Goal: Check status: Check status

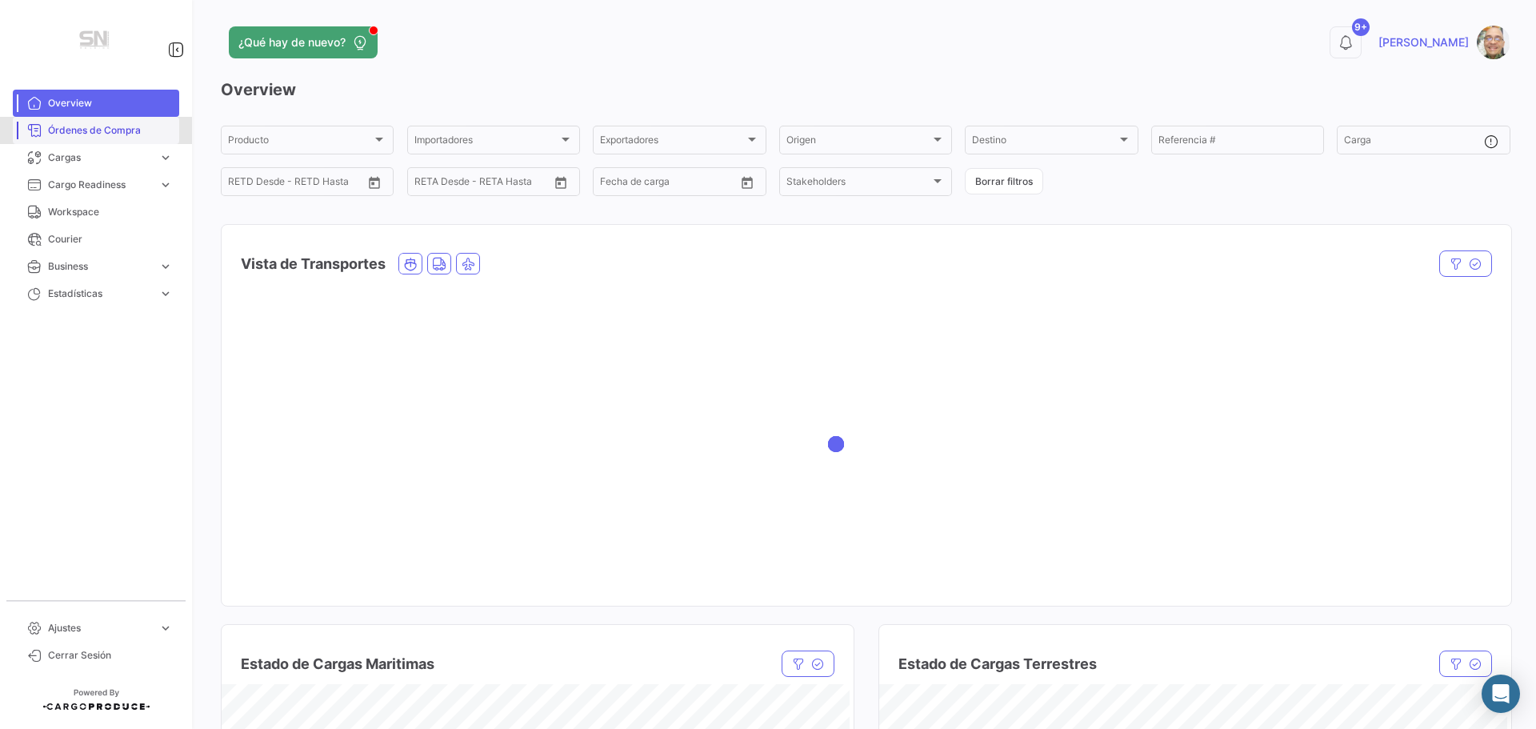
click at [85, 139] on link "Órdenes de Compra" at bounding box center [96, 130] width 166 height 27
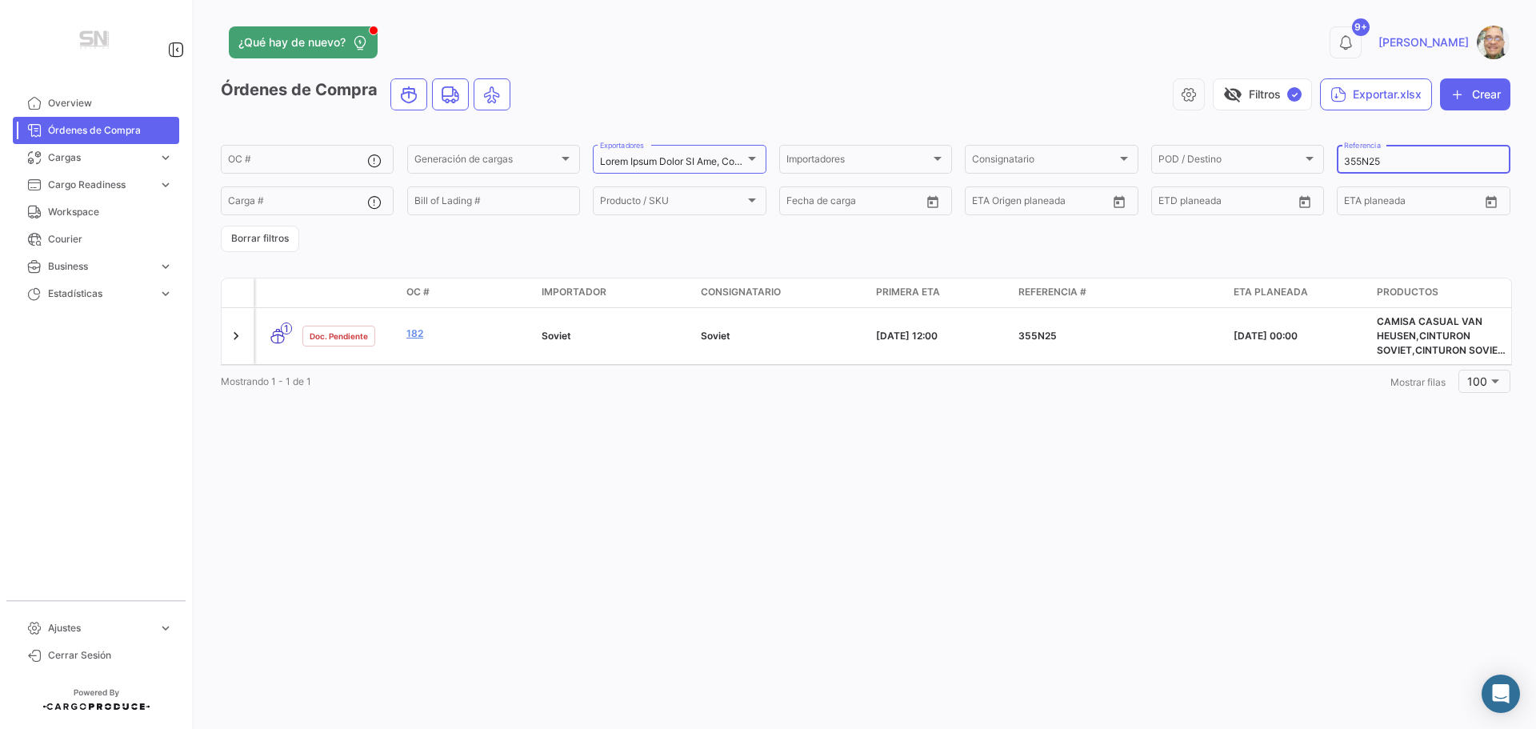
click at [1390, 162] on input "355N25" at bounding box center [1423, 161] width 158 height 11
type input "3"
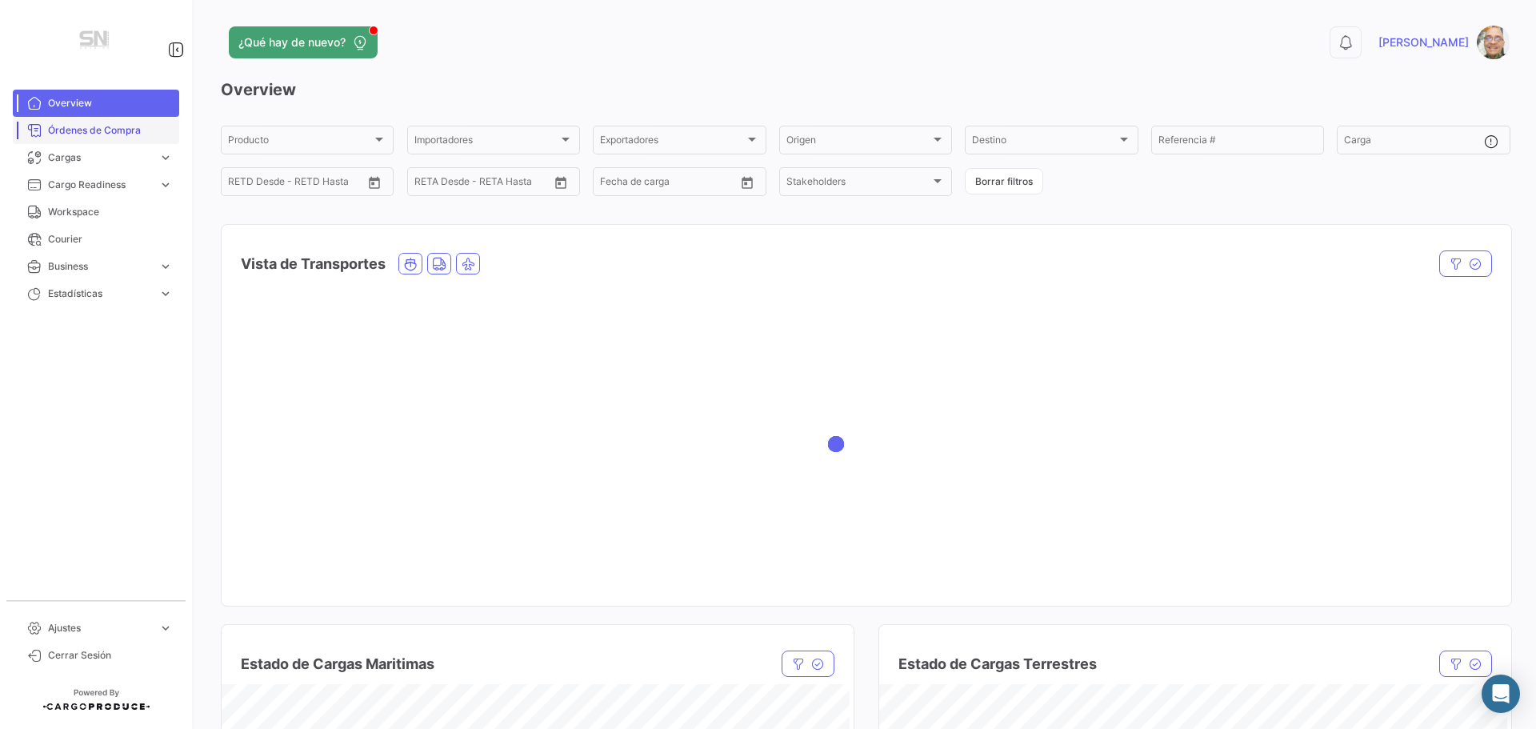
click at [100, 133] on span "Órdenes de Compra" at bounding box center [110, 130] width 125 height 14
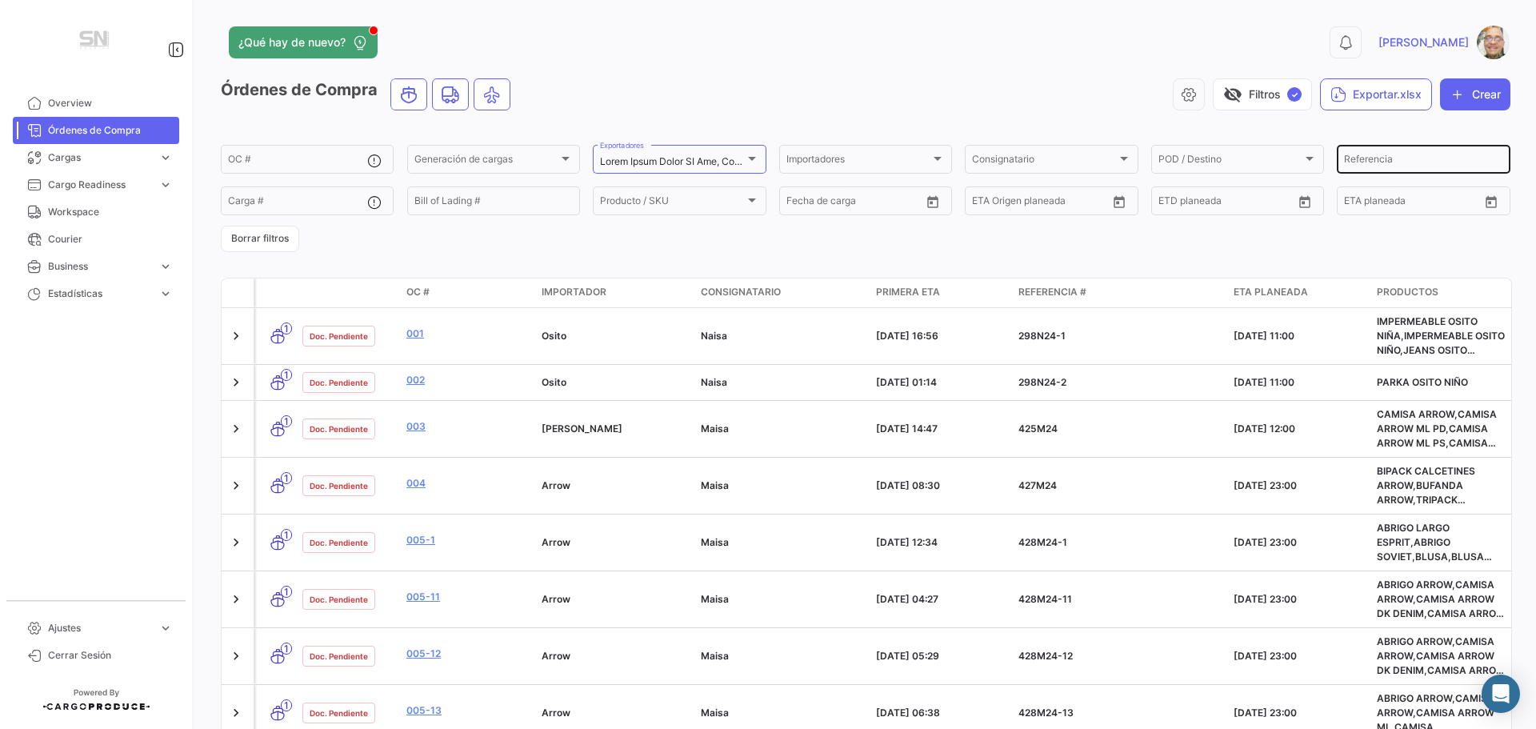
click at [1352, 162] on input "Referencia" at bounding box center [1423, 161] width 158 height 11
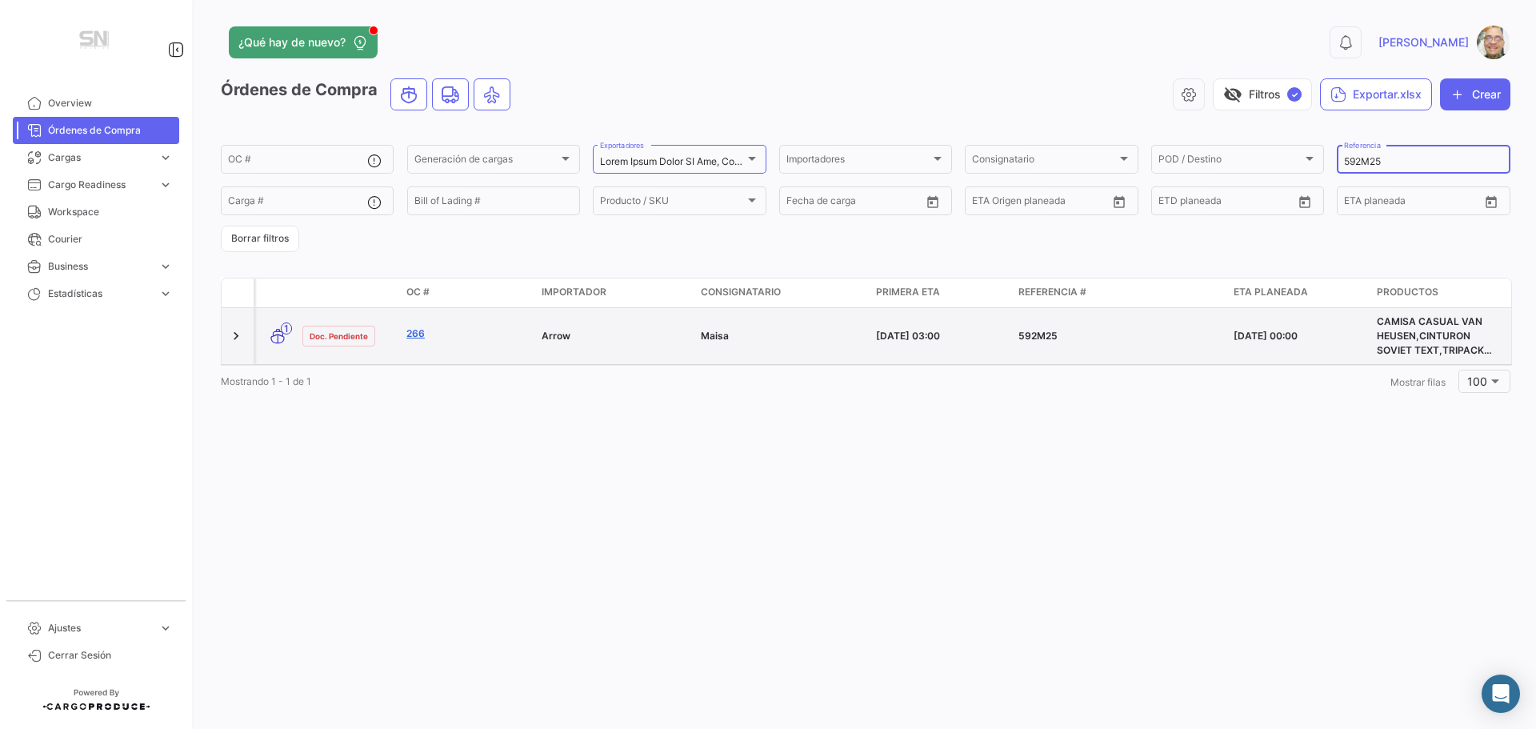
type input "592M25"
click at [414, 338] on link "266" at bounding box center [467, 333] width 122 height 14
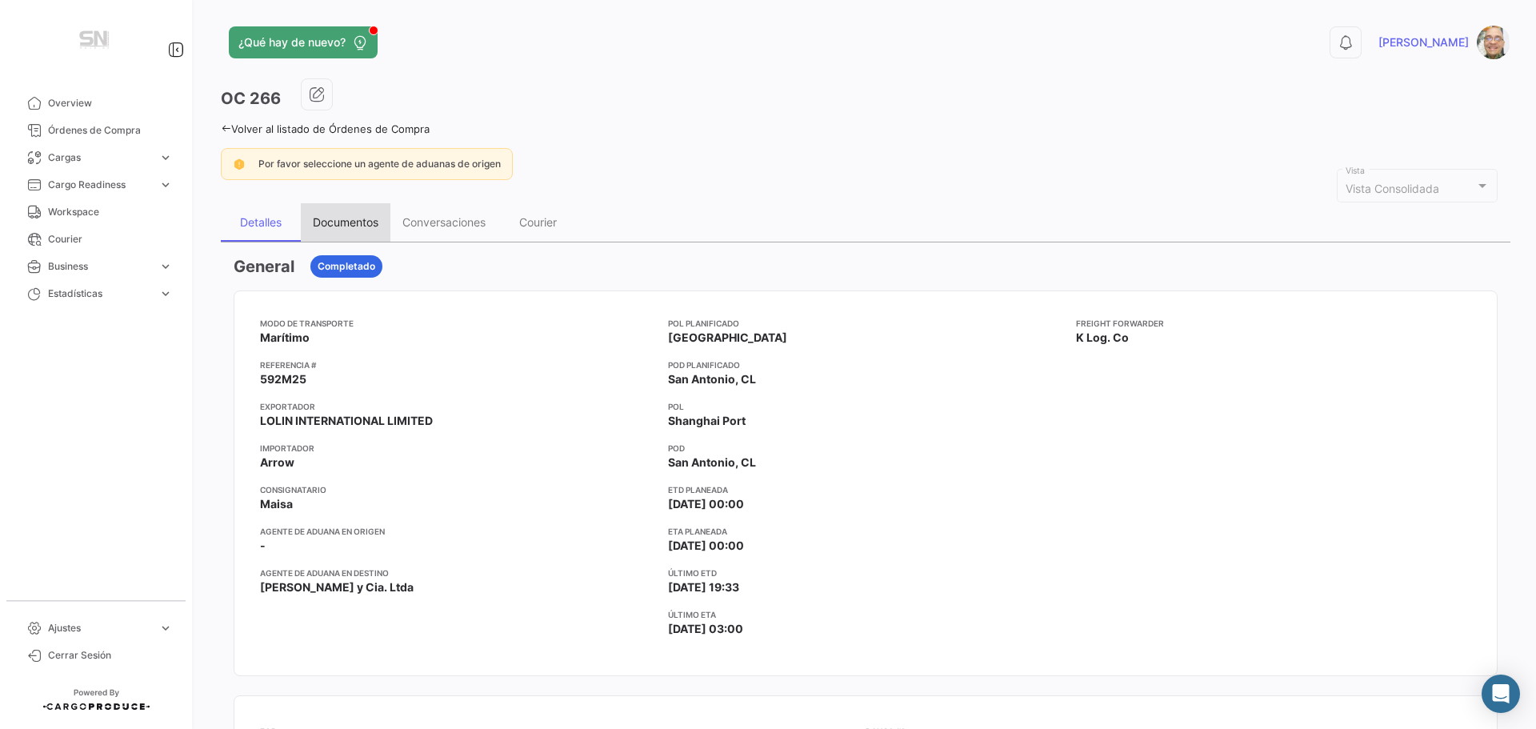
click at [355, 222] on div "Documentos" at bounding box center [346, 222] width 66 height 14
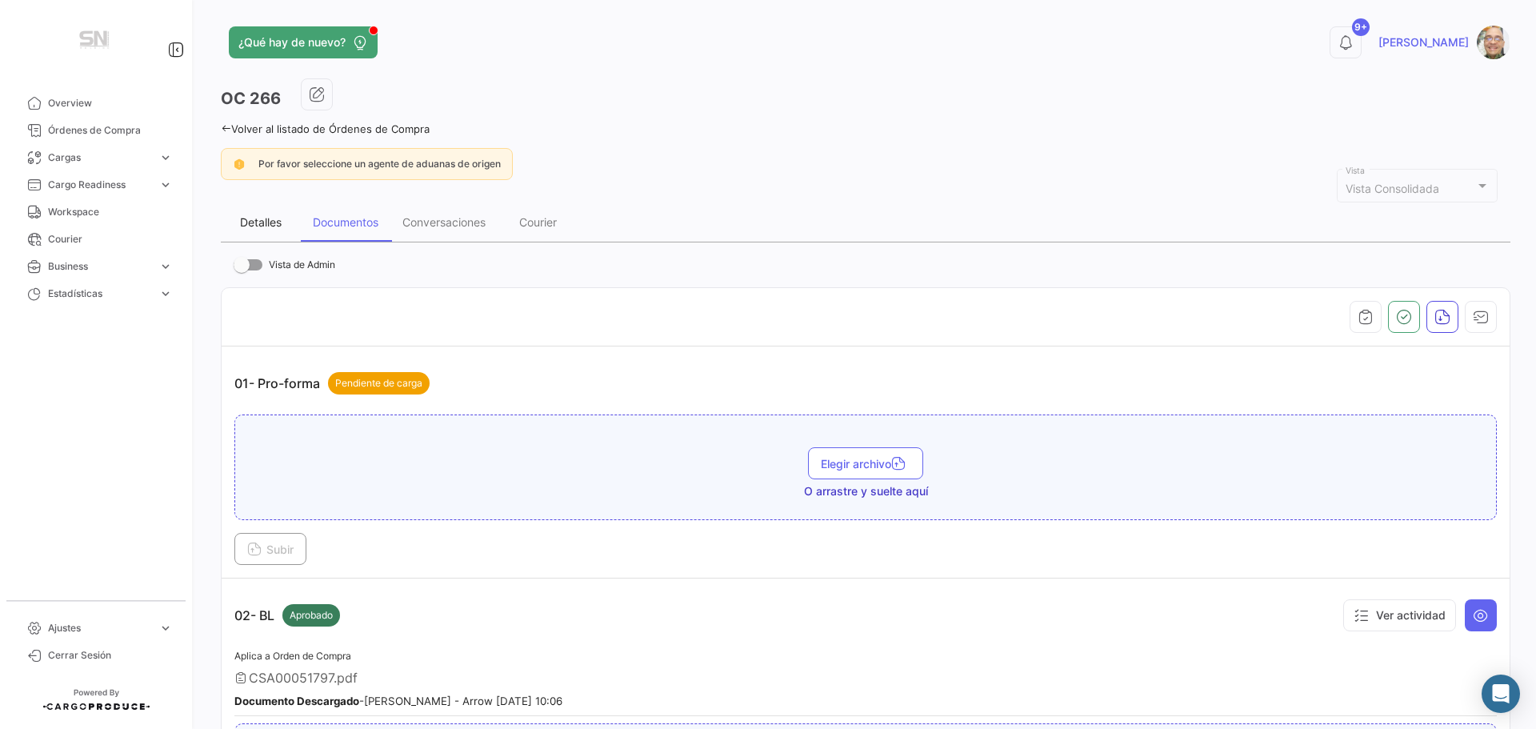
click at [275, 226] on div "Detalles" at bounding box center [261, 222] width 42 height 14
